Goal: Check status: Check status

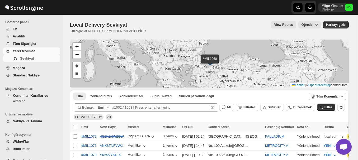
click at [18, 52] on span "Yerel teslimat" at bounding box center [24, 51] width 22 height 4
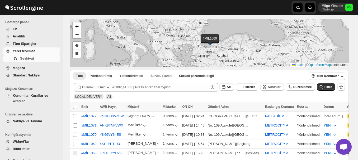
scroll to position [26, 0]
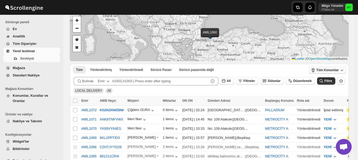
click at [334, 70] on span "Tüm Konumlar" at bounding box center [327, 70] width 22 height 4
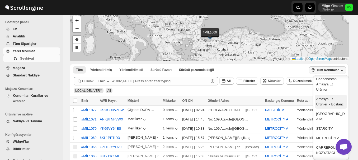
scroll to position [53, 0]
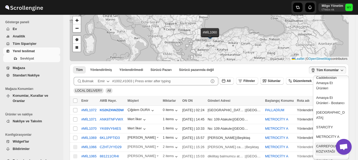
click at [326, 148] on div "CARREFOUR KOZYATAĞI" at bounding box center [330, 149] width 29 height 11
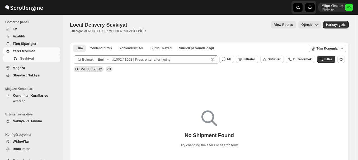
scroll to position [26, 0]
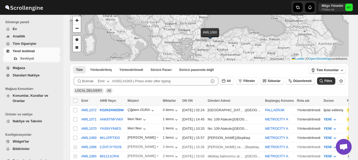
click at [22, 50] on span "Yerel teslimat" at bounding box center [24, 51] width 22 height 4
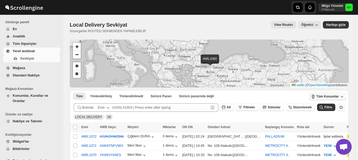
click at [338, 97] on span "Tüm Konumlar" at bounding box center [327, 96] width 22 height 4
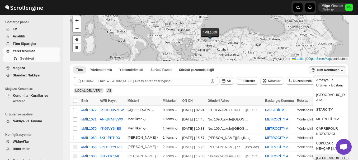
scroll to position [79, 0]
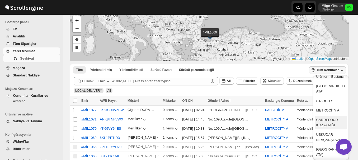
click at [325, 123] on div "CARREFOUR KOZYATAĞI" at bounding box center [330, 122] width 29 height 11
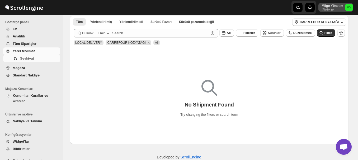
click at [353, 7] on icon "MY" at bounding box center [348, 7] width 7 height 7
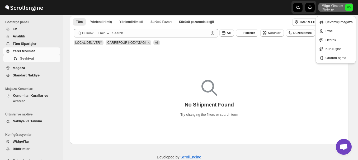
click at [252, 88] on div "No Shipment Found Try changing the filters or search term" at bounding box center [209, 97] width 279 height 42
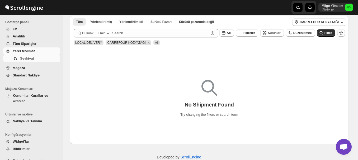
click at [147, 77] on div "No Shipment Found Try changing the filters or search term" at bounding box center [209, 97] width 279 height 42
drag, startPoint x: 25, startPoint y: 1, endPoint x: 178, endPoint y: 63, distance: 164.9
click at [178, 63] on div "No Shipment Found Try changing the filters or search term" at bounding box center [209, 96] width 279 height 96
